Goal: Information Seeking & Learning: Compare options

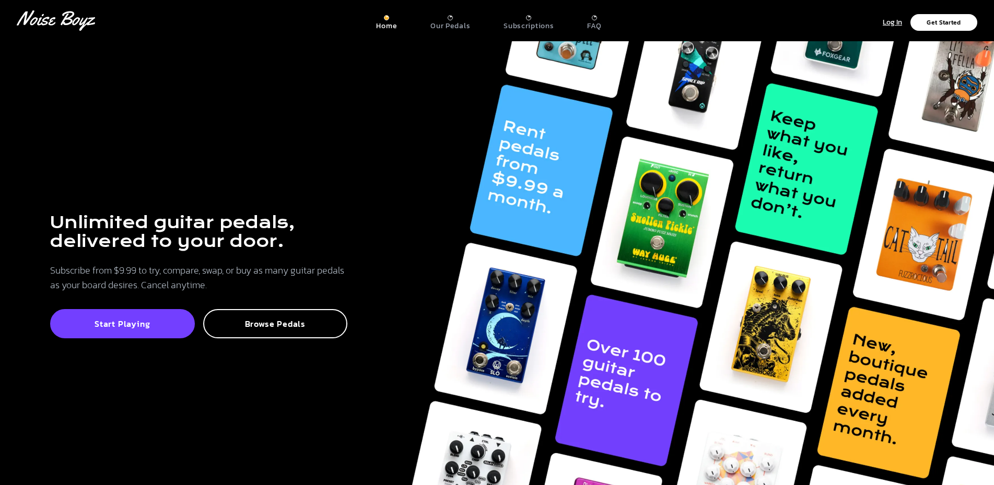
click at [355, 145] on div "Unlimited guitar pedals, delivered to your door. Subscribe from $9.99 to try, c…" at bounding box center [497, 283] width 994 height 485
click at [302, 321] on p "Browse Pedals" at bounding box center [276, 324] width 122 height 10
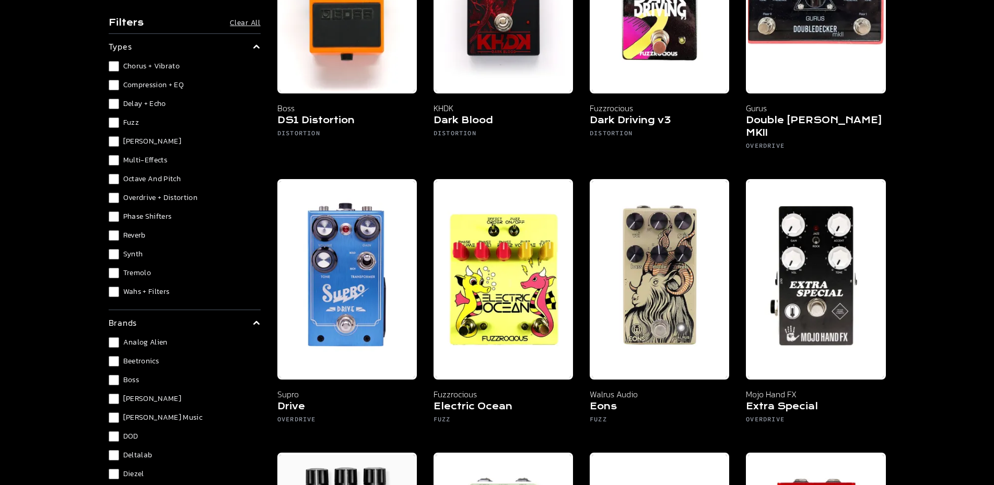
scroll to position [1154, 0]
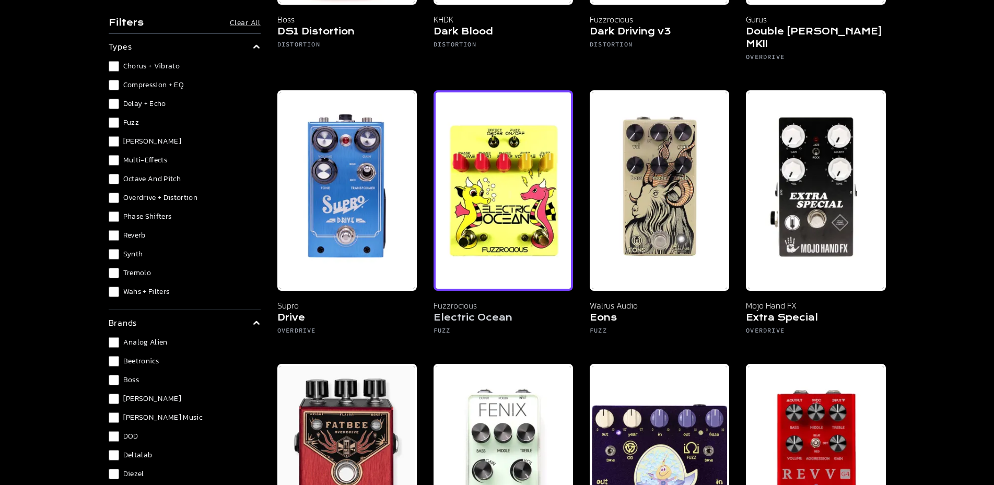
click at [518, 122] on img at bounding box center [503, 190] width 139 height 201
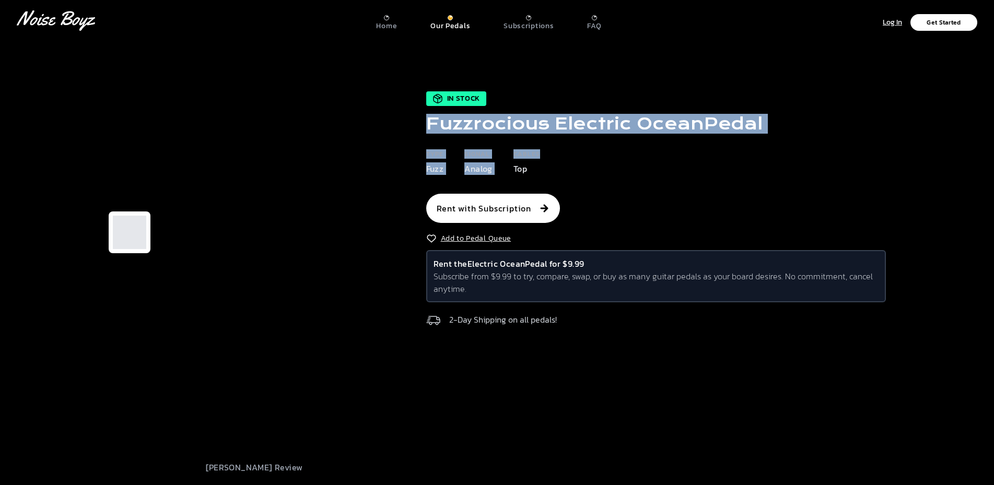
drag, startPoint x: 773, startPoint y: 148, endPoint x: 424, endPoint y: 144, distance: 349.5
click at [424, 144] on div "In Stock Fuzzrocious Electric Ocean Pedal Type Fuzz Signal Analog Cables Top Re…" at bounding box center [631, 233] width 510 height 240
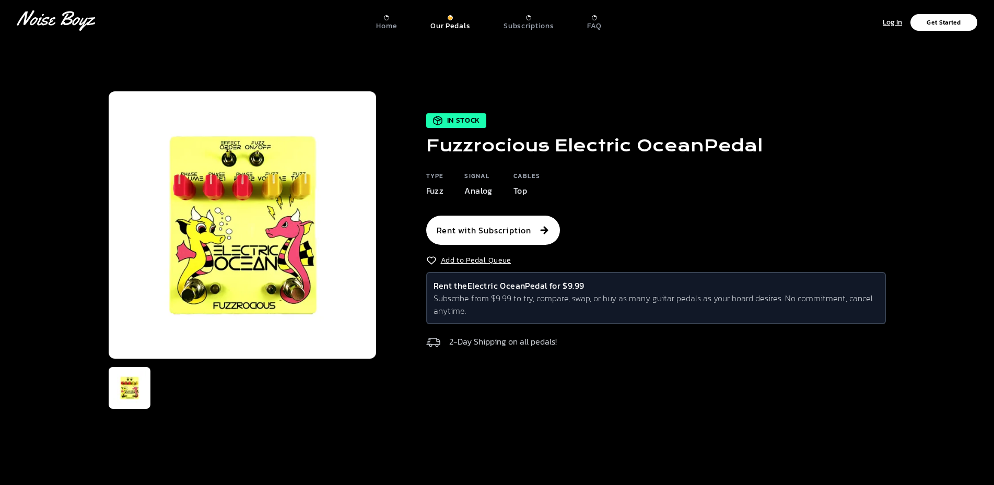
click at [420, 145] on div "In Stock Fuzzrocious Electric Ocean Pedal Type Fuzz Signal Analog Cables Top Re…" at bounding box center [631, 233] width 510 height 240
drag, startPoint x: 420, startPoint y: 145, endPoint x: 751, endPoint y: 157, distance: 331.4
click at [751, 157] on div "In Stock Fuzzrocious Electric Ocean Pedal Type Fuzz Signal Analog Cables Top Re…" at bounding box center [631, 233] width 510 height 240
copy h1 "Fuzzrocious Electric Ocean Pedal"
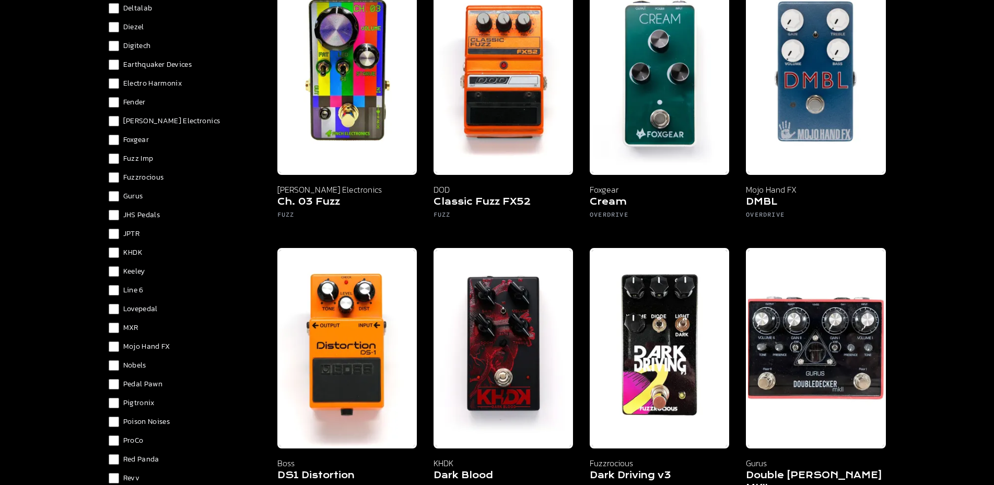
scroll to position [400, 0]
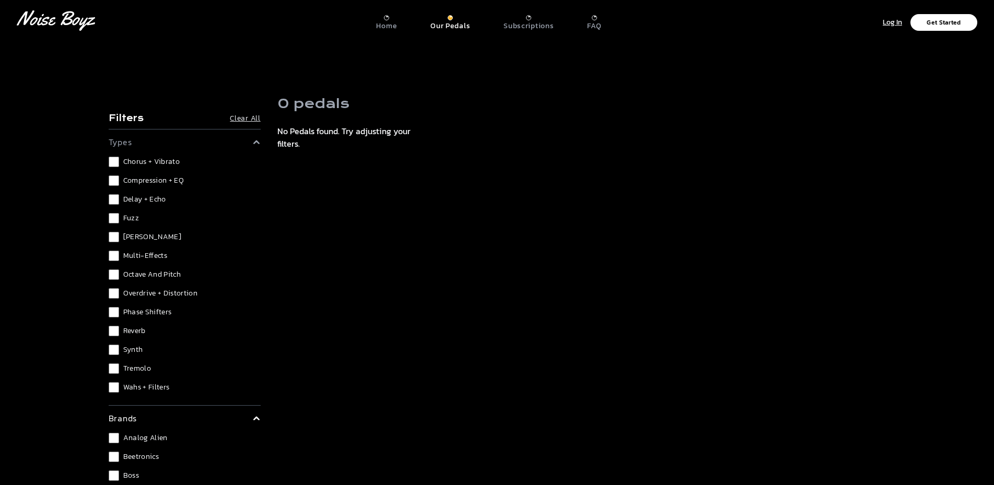
click at [114, 289] on div "Chorus + Vibrato Compression + EQ Delay + Echo Fuzz [PERSON_NAME] Multi-Effects…" at bounding box center [185, 275] width 152 height 236
